Goal: Browse casually

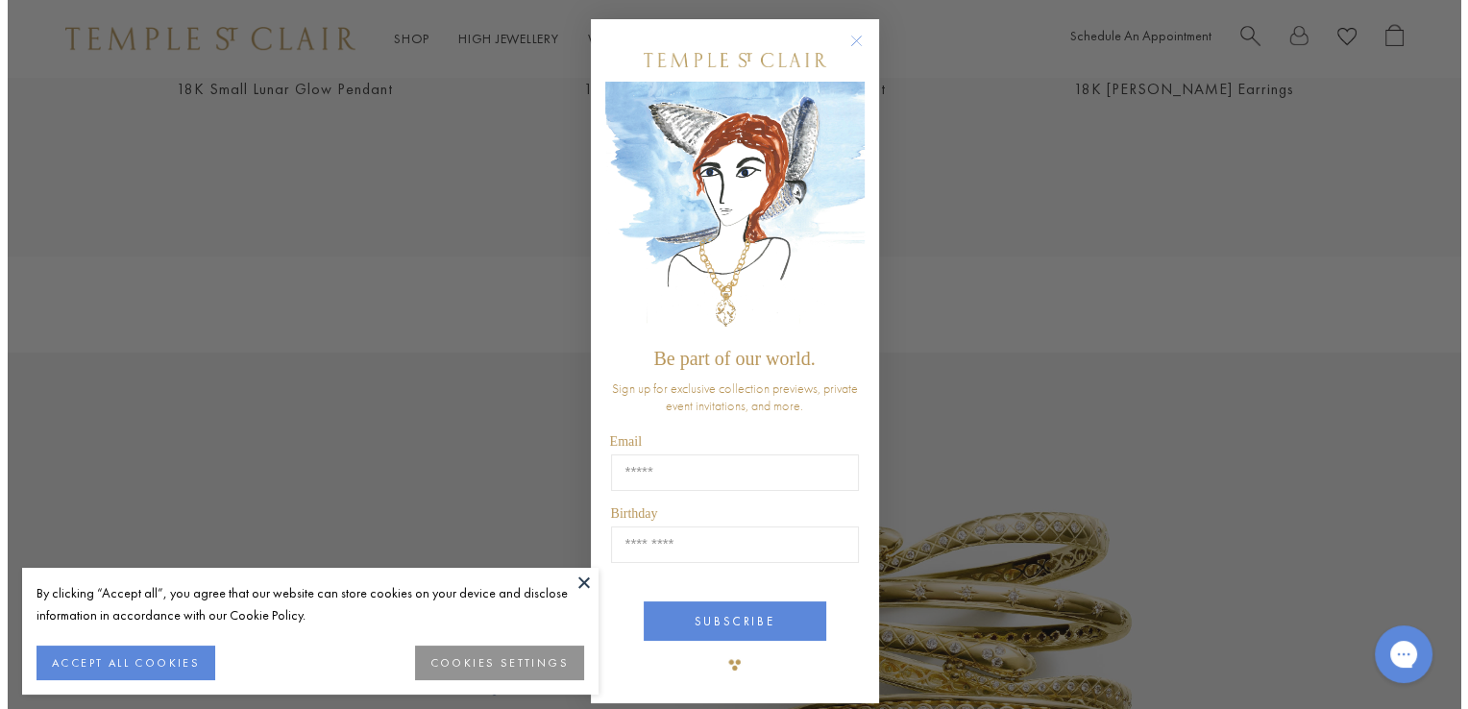
scroll to position [1537, 0]
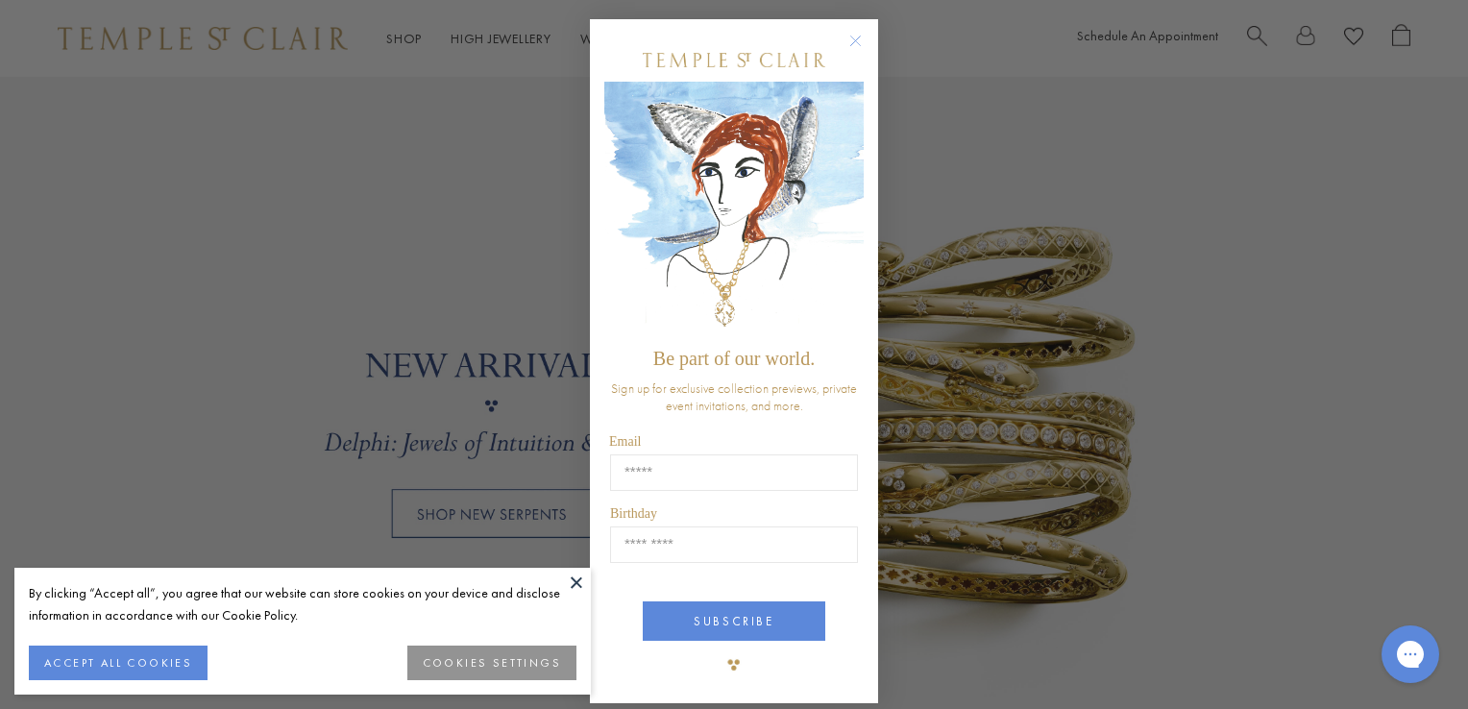
click at [846, 42] on circle "Close dialog" at bounding box center [855, 41] width 23 height 23
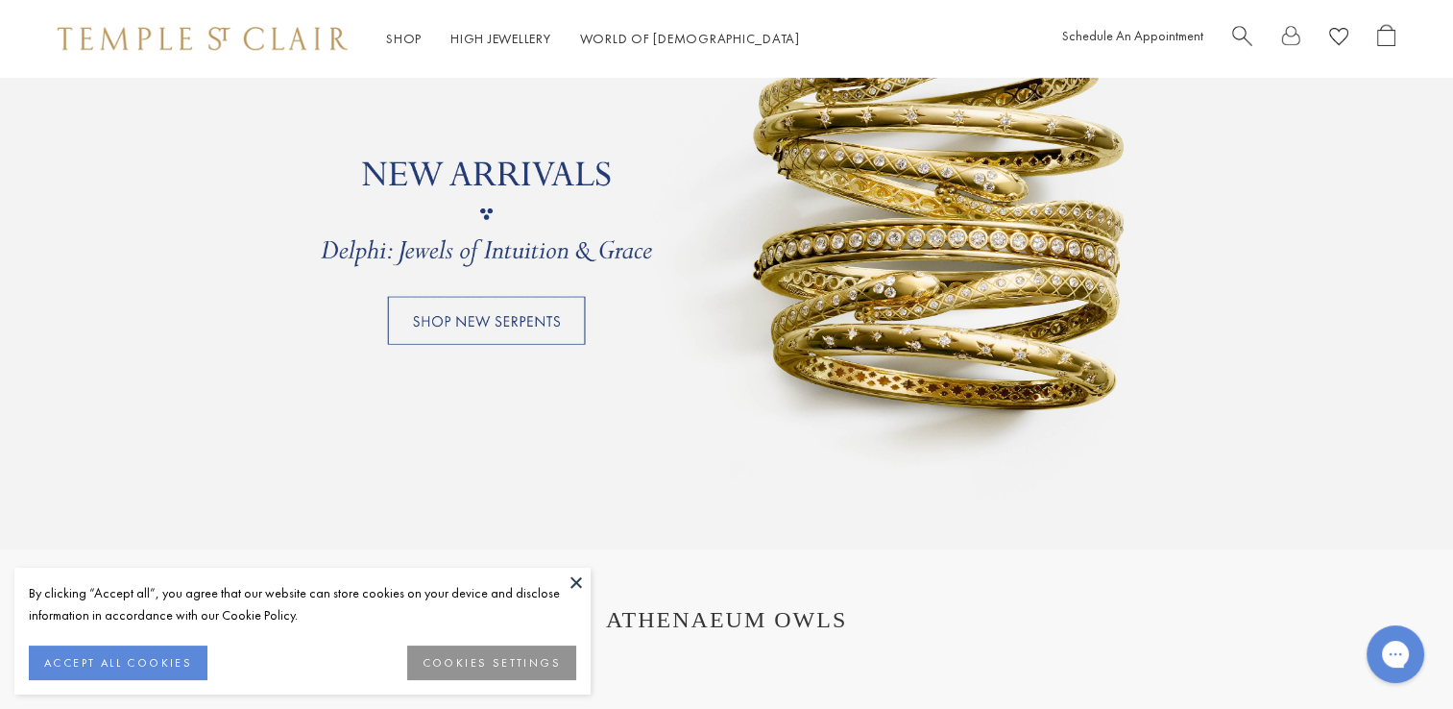
scroll to position [1532, 0]
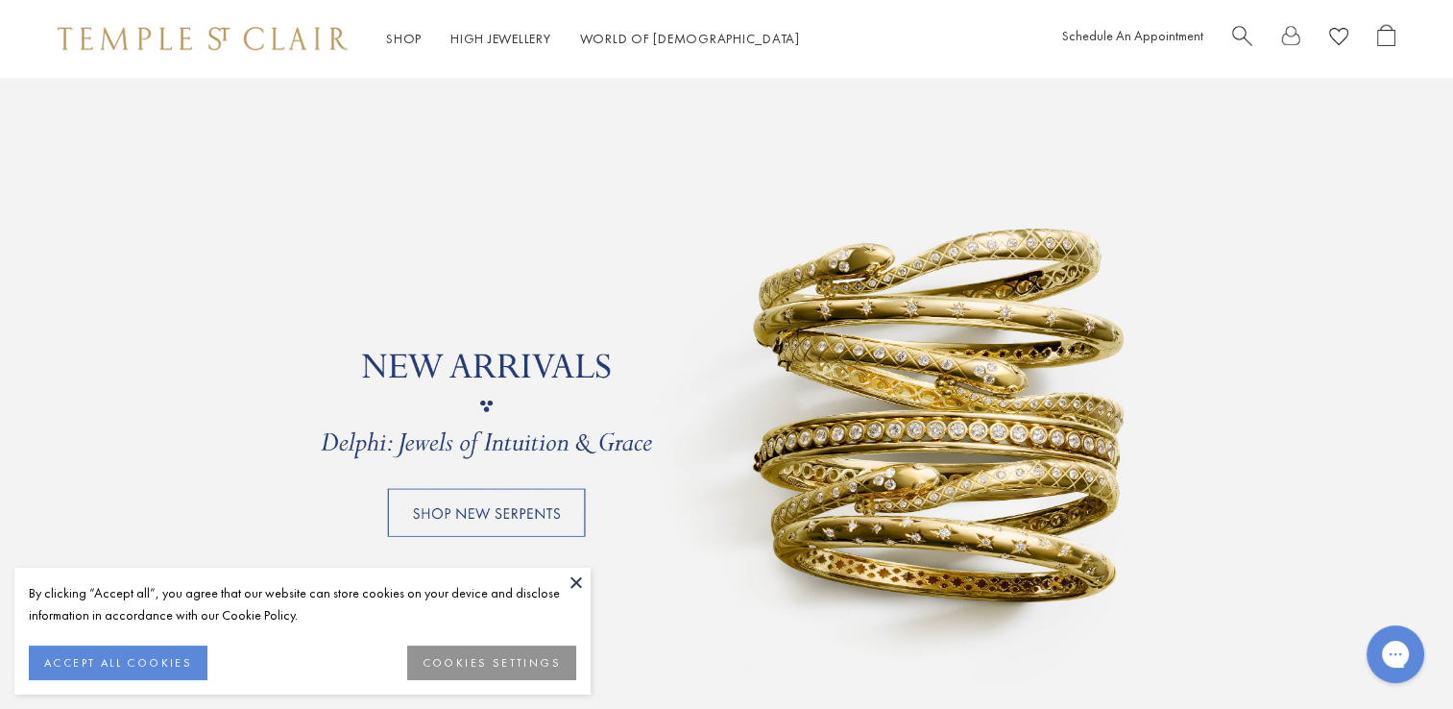
click at [548, 515] on link at bounding box center [726, 405] width 1453 height 672
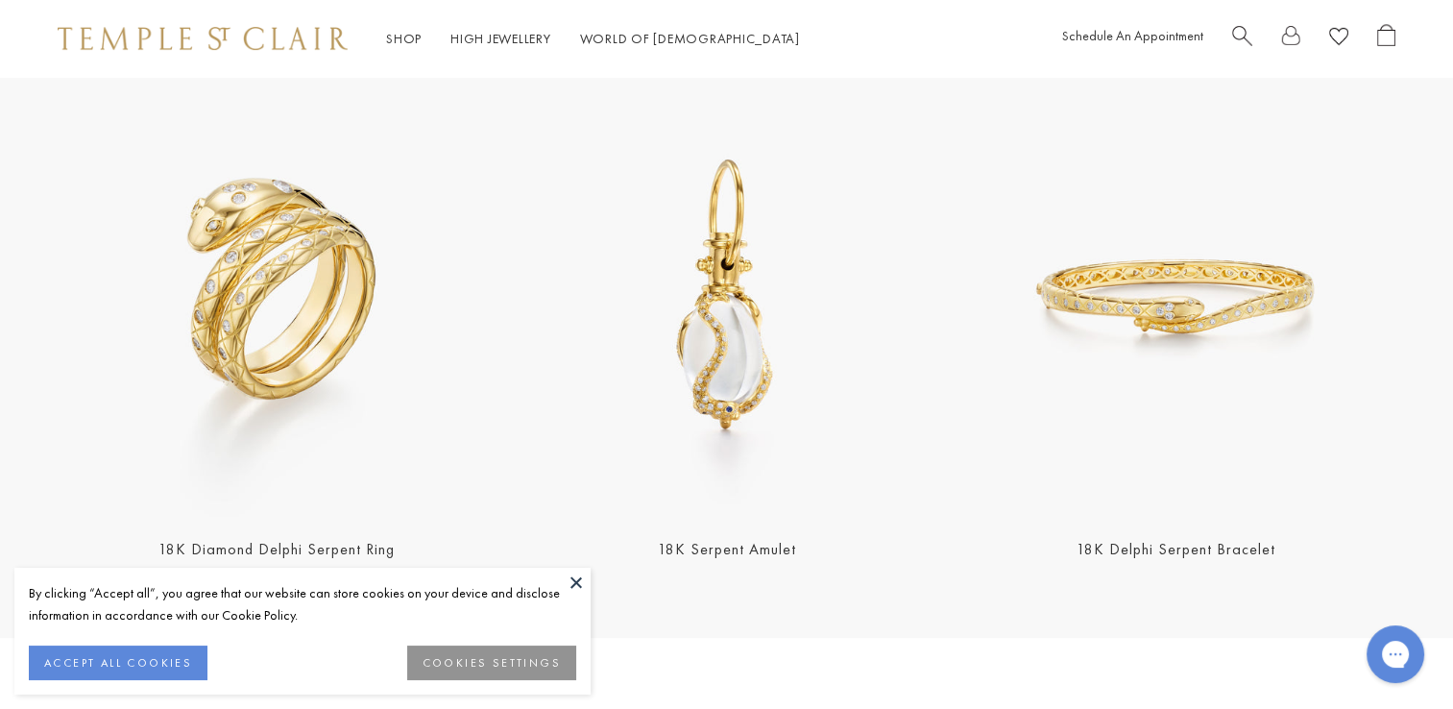
scroll to position [672, 0]
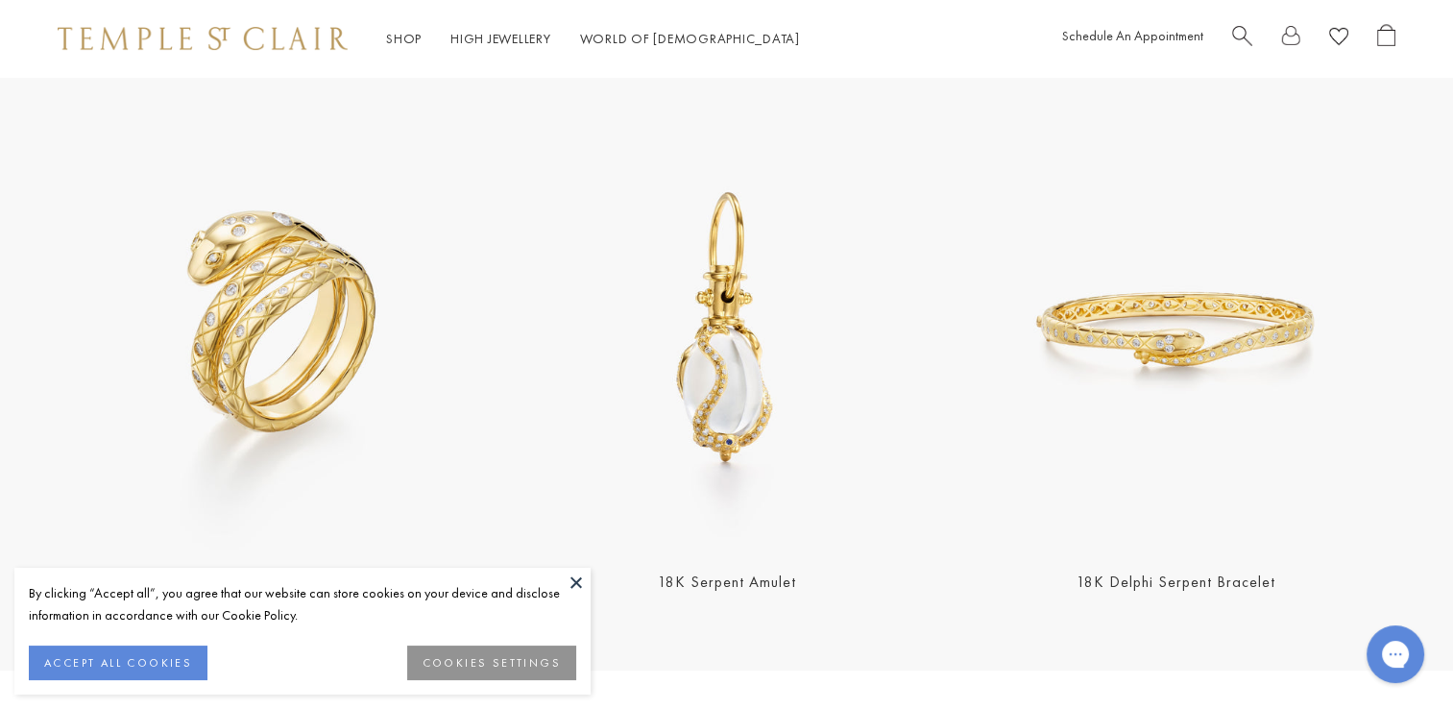
click at [1191, 445] on img at bounding box center [1177, 329] width 438 height 438
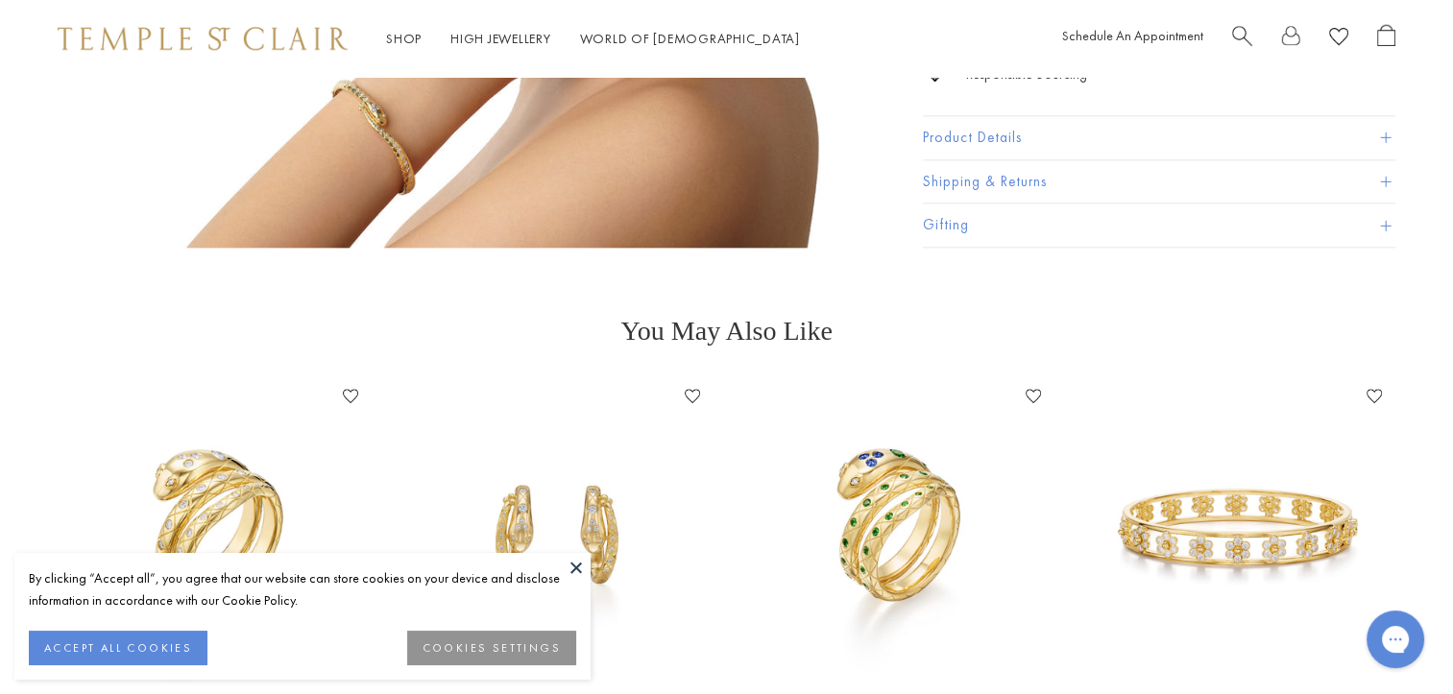
scroll to position [2497, 0]
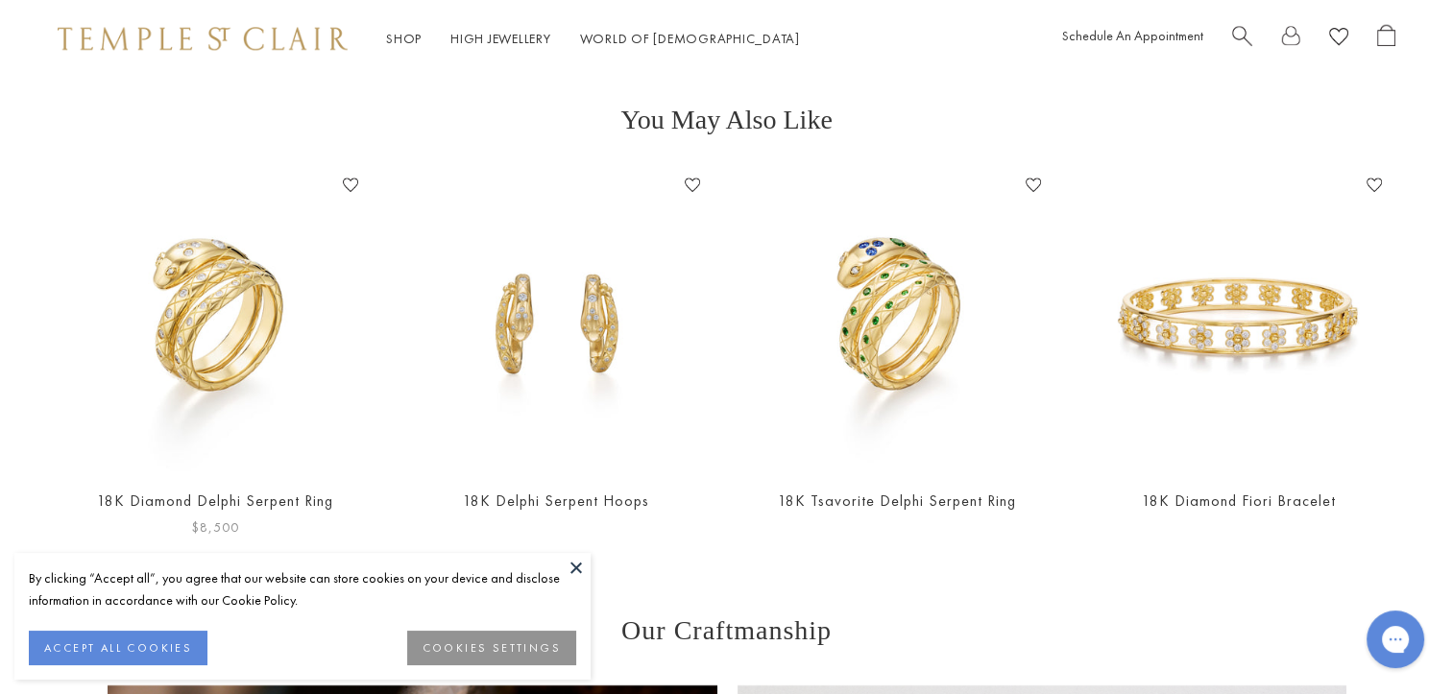
click at [243, 342] on img at bounding box center [214, 320] width 303 height 303
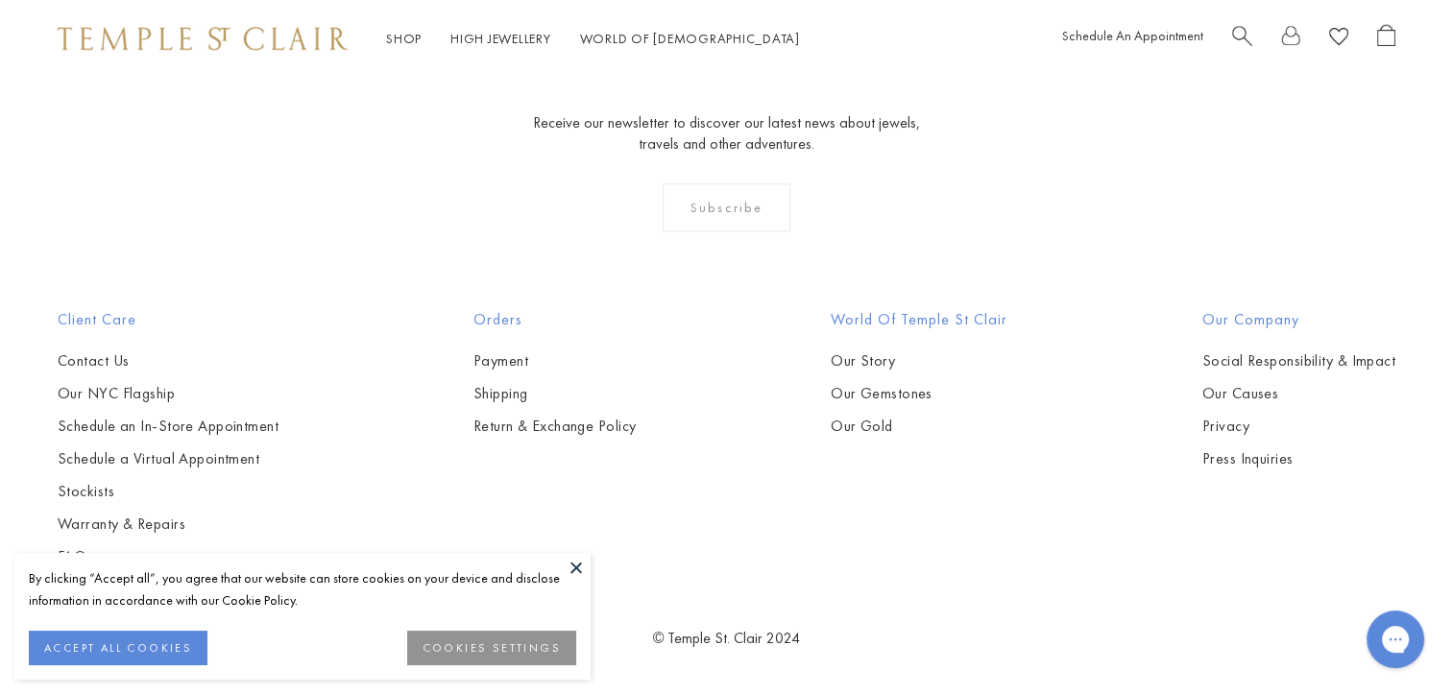
scroll to position [4537, 0]
